Goal: Task Accomplishment & Management: Use online tool/utility

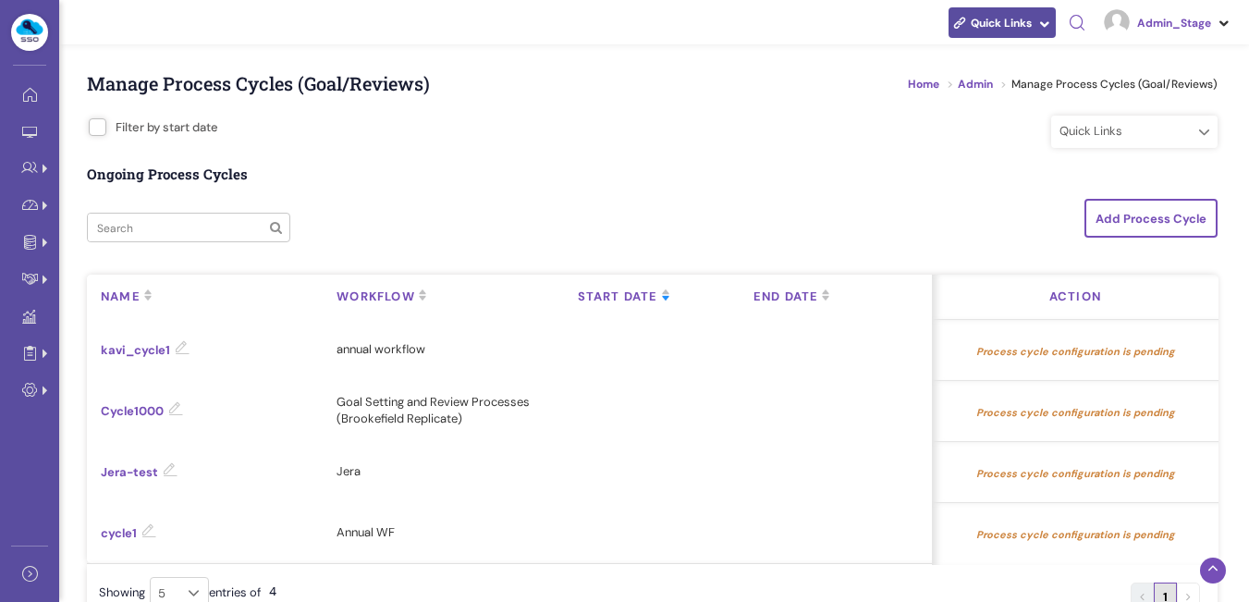
scroll to position [462, 0]
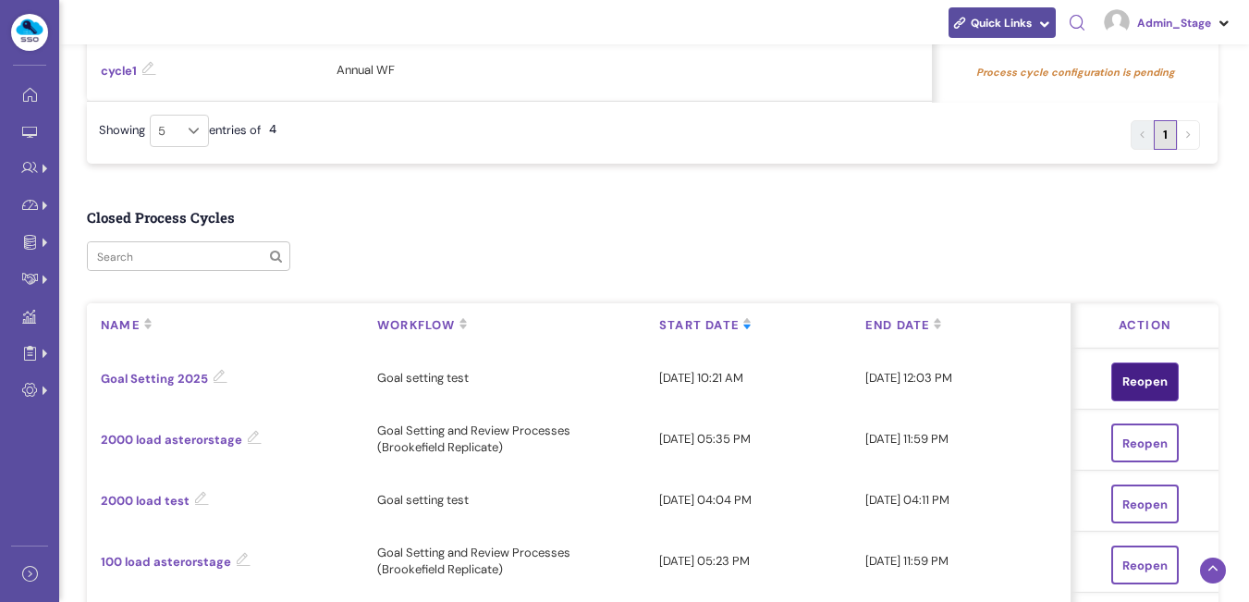
click at [1126, 379] on link "Reopen" at bounding box center [1144, 381] width 67 height 39
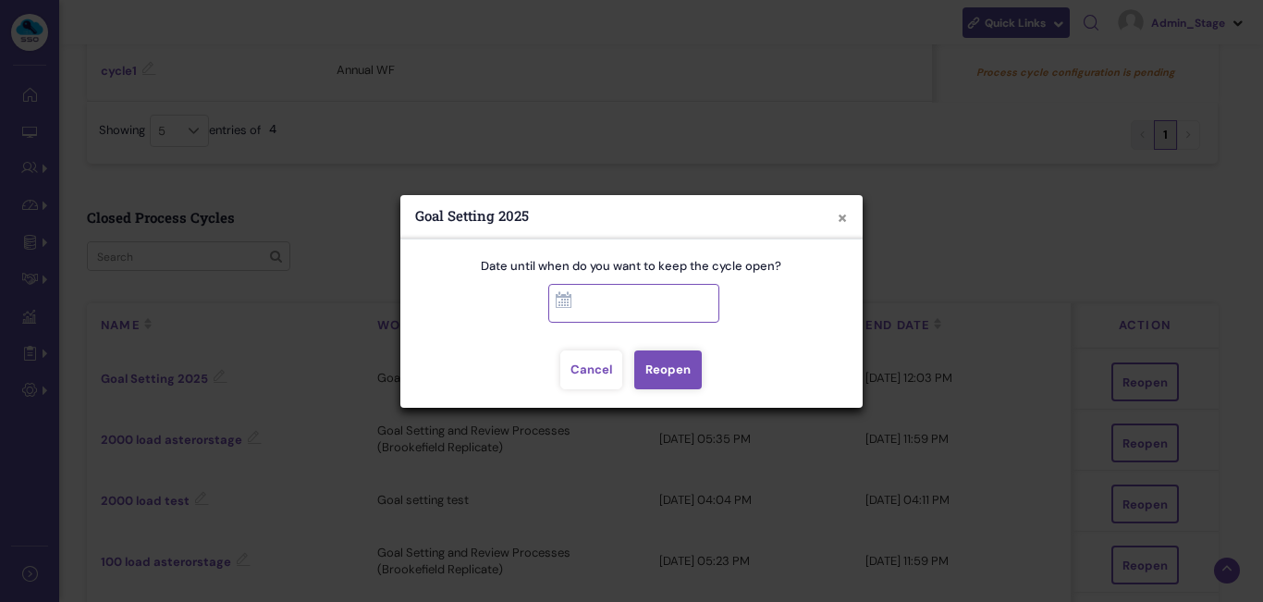
click at [681, 307] on input "text" at bounding box center [633, 303] width 171 height 39
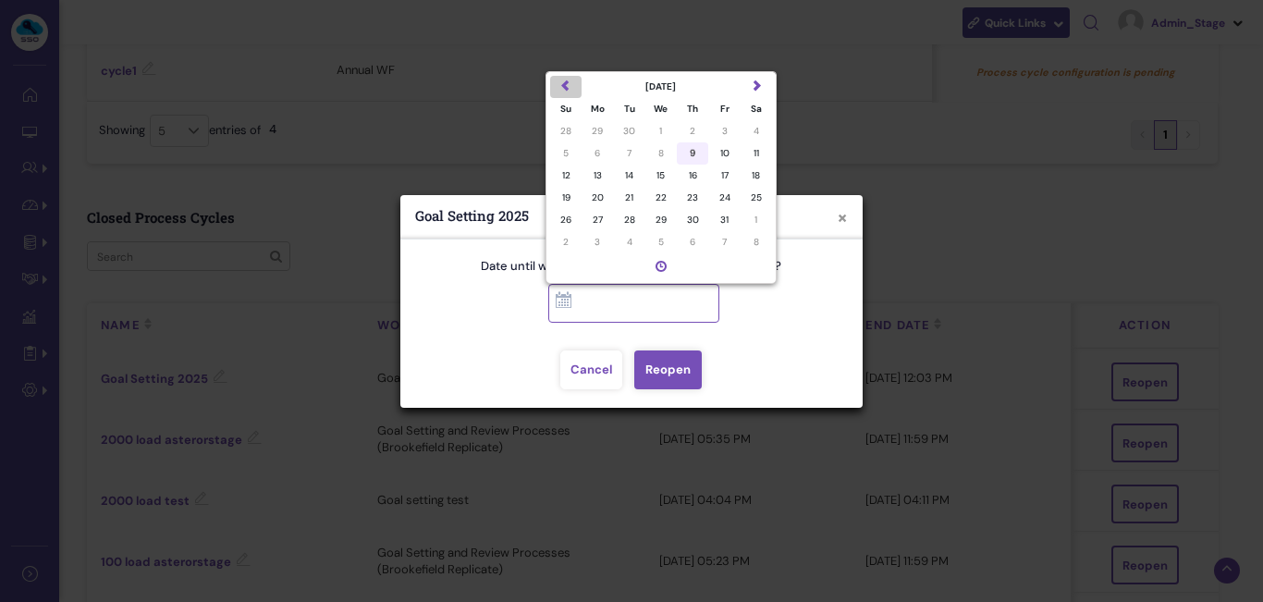
click at [684, 154] on td "9" at bounding box center [692, 153] width 31 height 22
type input "[DATE] 11:59 PM"
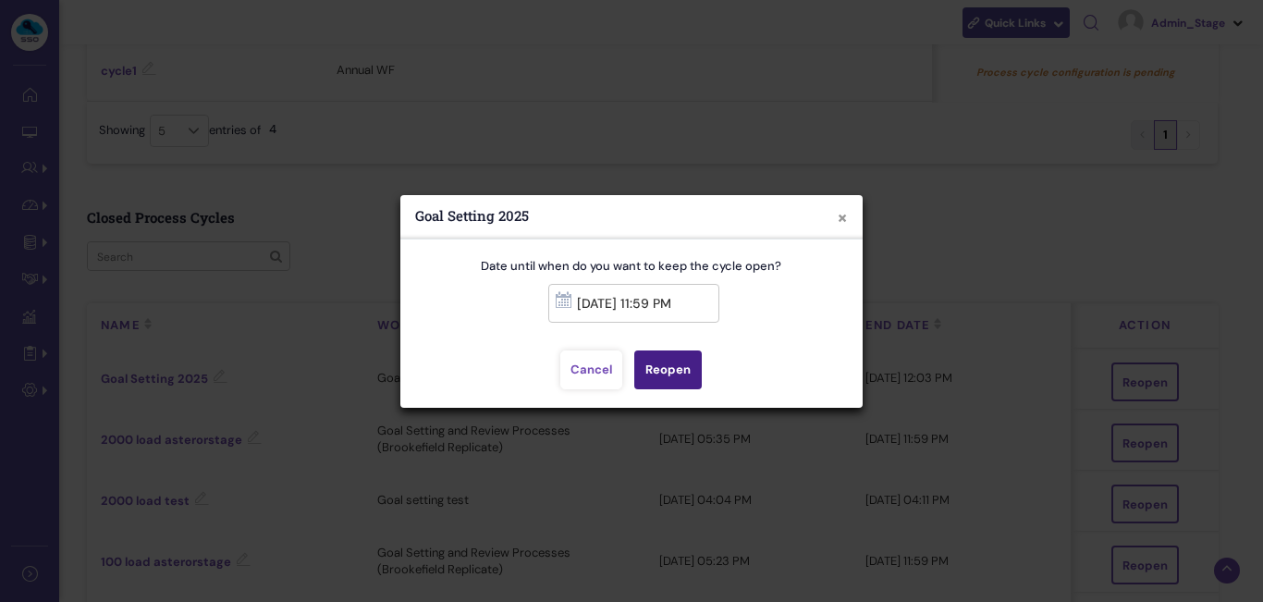
click at [658, 375] on button "Reopen" at bounding box center [667, 369] width 67 height 39
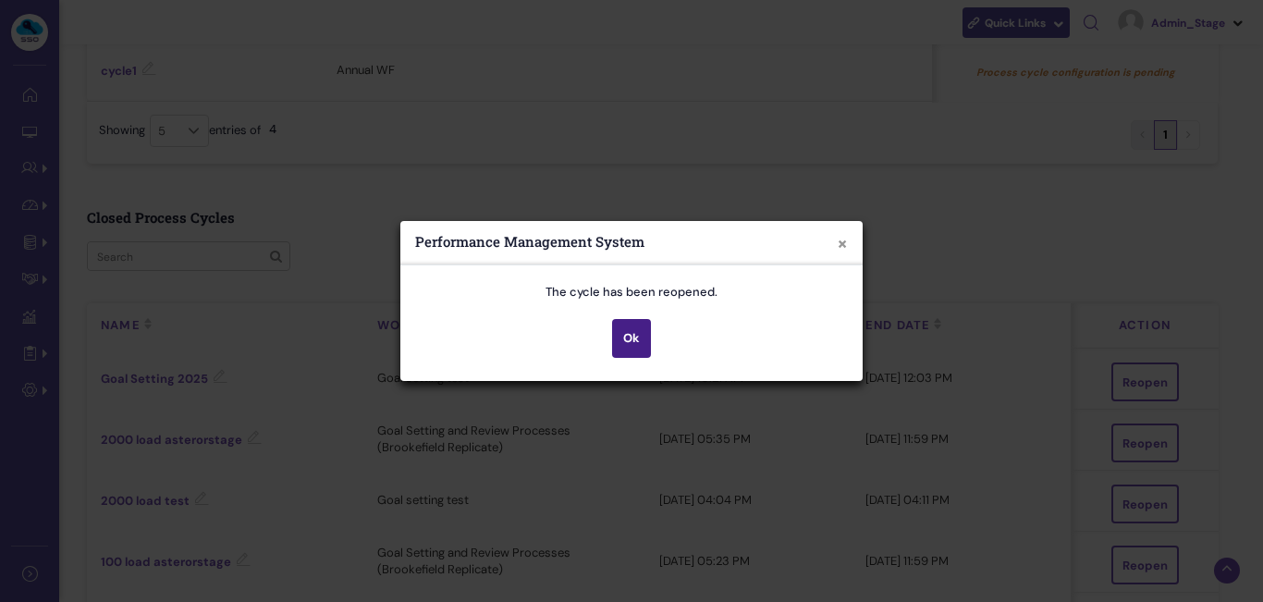
click at [621, 340] on button "Ok" at bounding box center [631, 338] width 39 height 39
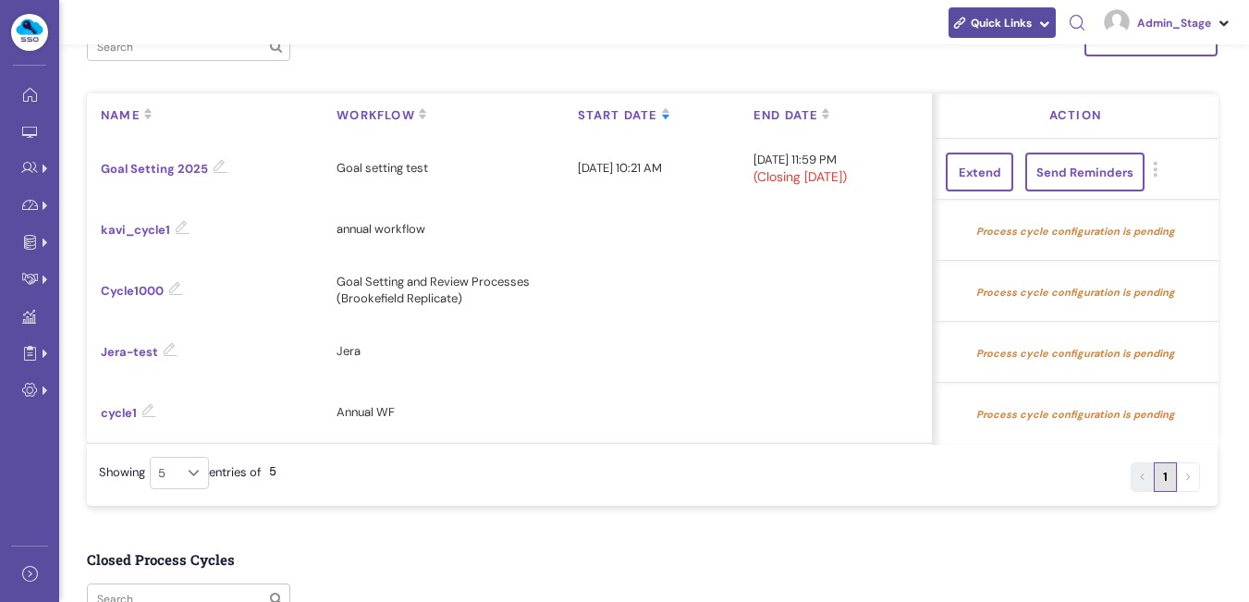
scroll to position [172, 0]
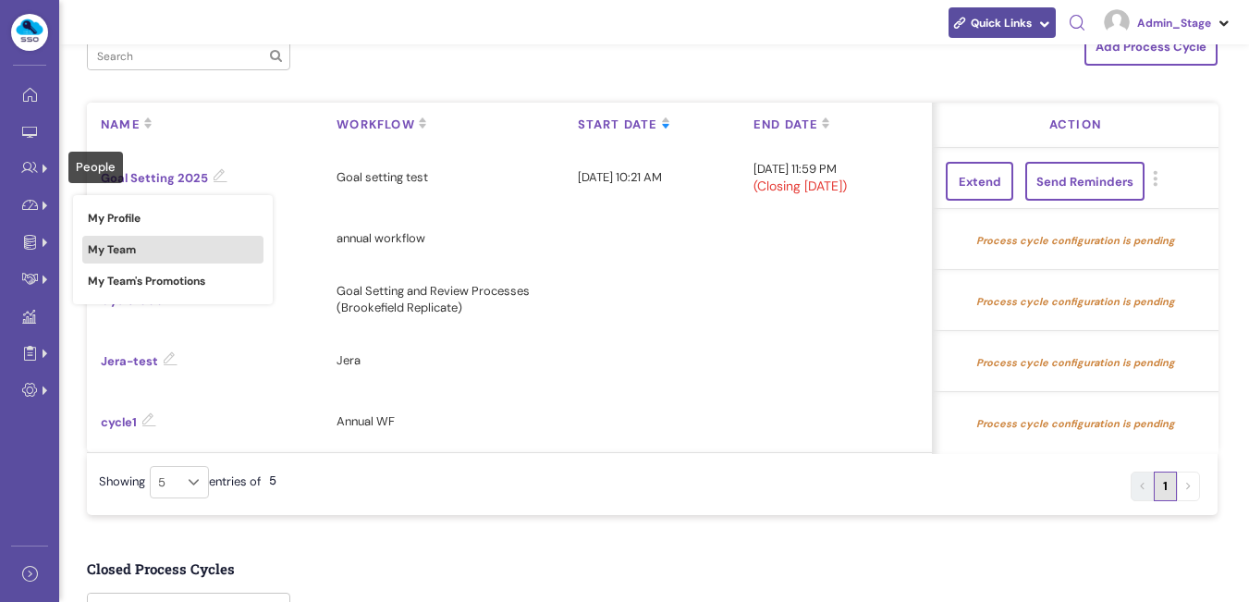
click at [117, 240] on link "My Team" at bounding box center [172, 250] width 181 height 28
